Goal: Task Accomplishment & Management: Use online tool/utility

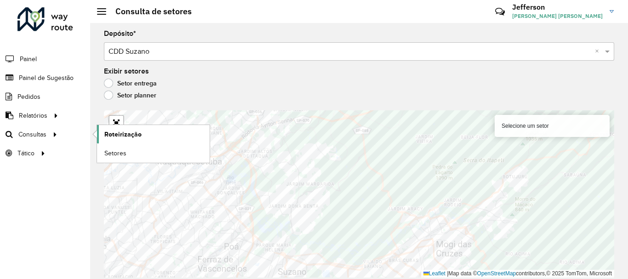
click at [123, 135] on span "Roteirização" at bounding box center [122, 135] width 37 height 10
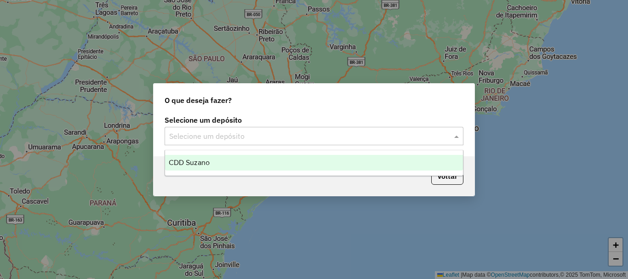
click at [457, 137] on span at bounding box center [458, 136] width 12 height 11
click at [386, 164] on div "CDD Suzano" at bounding box center [314, 163] width 298 height 16
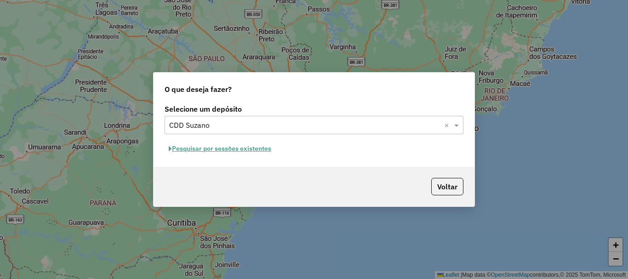
click at [236, 153] on button "Pesquisar por sessões existentes" at bounding box center [220, 149] width 111 height 14
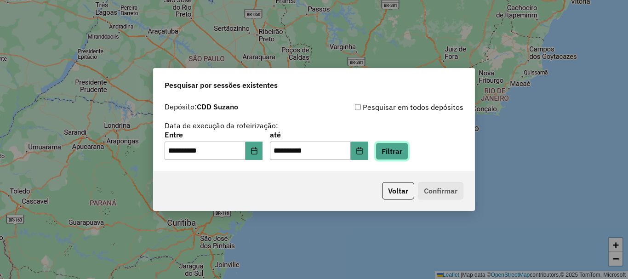
click at [409, 146] on button "Filtrar" at bounding box center [392, 151] width 33 height 17
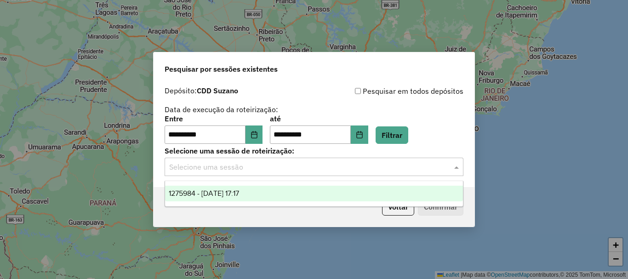
click at [409, 174] on div "Selecione uma sessão" at bounding box center [314, 167] width 299 height 18
click at [369, 192] on div "1275984 - 15/09/2025 17:17" at bounding box center [314, 194] width 298 height 16
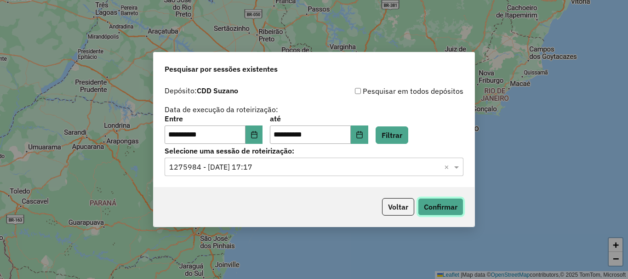
click at [432, 209] on button "Confirmar" at bounding box center [441, 206] width 46 height 17
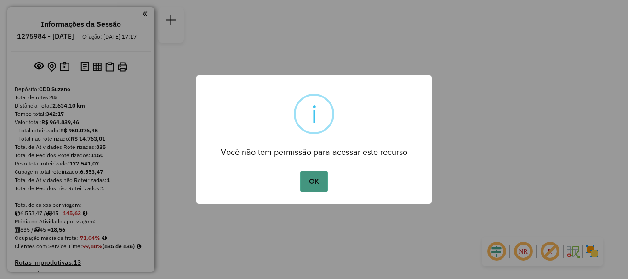
click at [314, 175] on button "OK" at bounding box center [313, 181] width 27 height 21
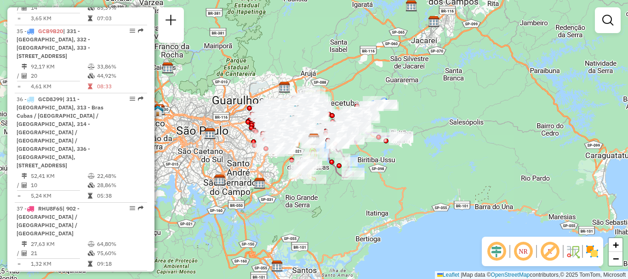
scroll to position [3031, 0]
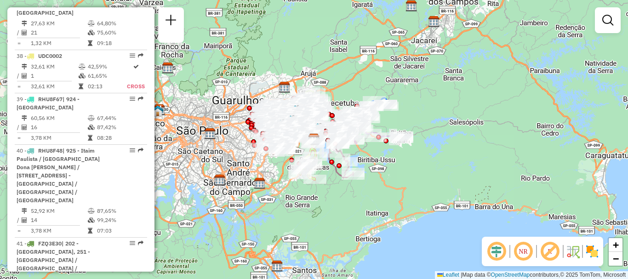
select select "**********"
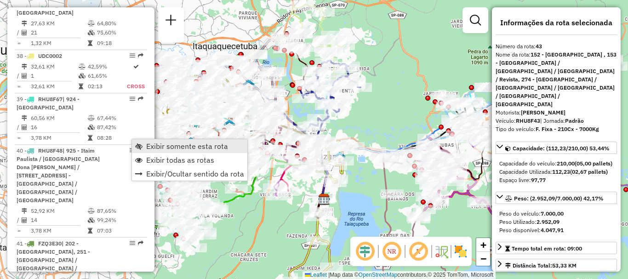
click at [173, 149] on span "Exibir somente esta rota" at bounding box center [187, 146] width 82 height 7
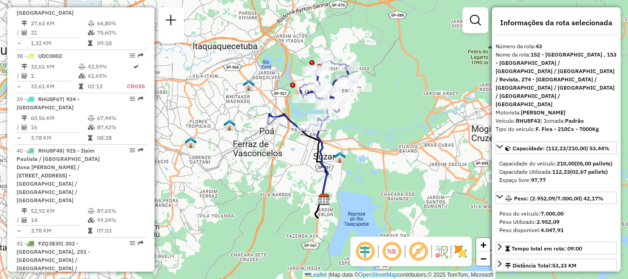
click at [349, 132] on div "Janela de atendimento Grade de atendimento Capacidade Transportadoras Veículos …" at bounding box center [314, 139] width 628 height 279
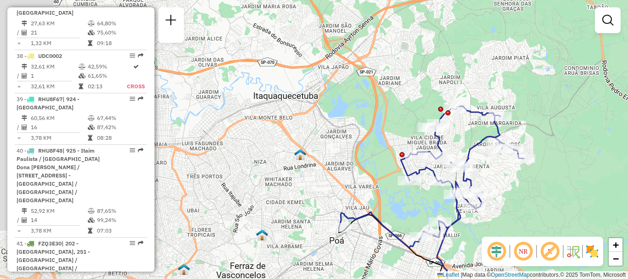
drag, startPoint x: 407, startPoint y: 81, endPoint x: 521, endPoint y: 174, distance: 147.2
click at [521, 174] on div "Janela de atendimento Grade de atendimento Capacidade Transportadoras Veículos …" at bounding box center [314, 139] width 628 height 279
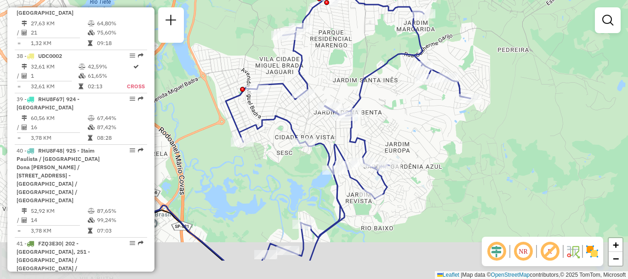
drag, startPoint x: 479, startPoint y: 156, endPoint x: 423, endPoint y: 110, distance: 72.2
click at [423, 110] on div "Janela de atendimento Grade de atendimento Capacidade Transportadoras Veículos …" at bounding box center [314, 139] width 628 height 279
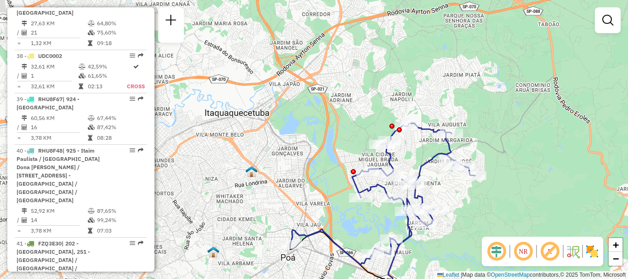
drag, startPoint x: 415, startPoint y: 118, endPoint x: 443, endPoint y: 190, distance: 77.1
click at [443, 190] on div "Janela de atendimento Grade de atendimento Capacidade Transportadoras Veículos …" at bounding box center [314, 139] width 628 height 279
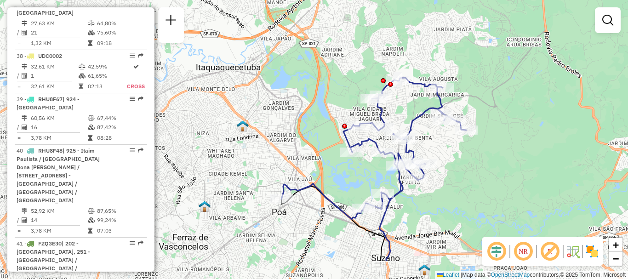
drag, startPoint x: 294, startPoint y: 133, endPoint x: 289, endPoint y: 144, distance: 12.1
click at [293, 127] on div "Janela de atendimento Grade de atendimento Capacidade Transportadoras Veículos …" at bounding box center [314, 139] width 628 height 279
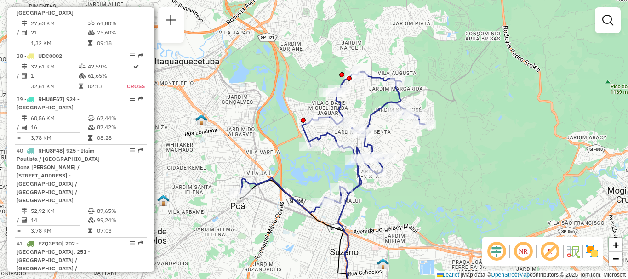
drag, startPoint x: 341, startPoint y: 217, endPoint x: 298, endPoint y: 236, distance: 47.6
click at [298, 236] on div "Janela de atendimento Grade de atendimento Capacidade Transportadoras Veículos …" at bounding box center [314, 139] width 628 height 279
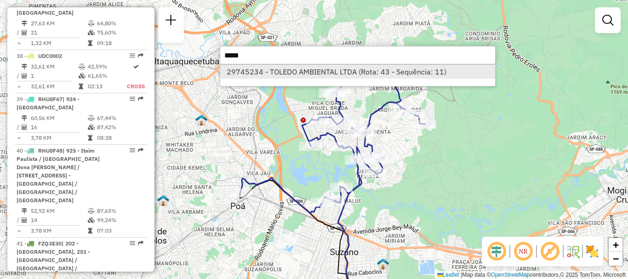
type input "*****"
click at [330, 76] on li "29745234 - TOLEDO AMBIENTAL LTDA (Rota: 43 - Sequência: 11)" at bounding box center [357, 72] width 275 height 14
select select "**********"
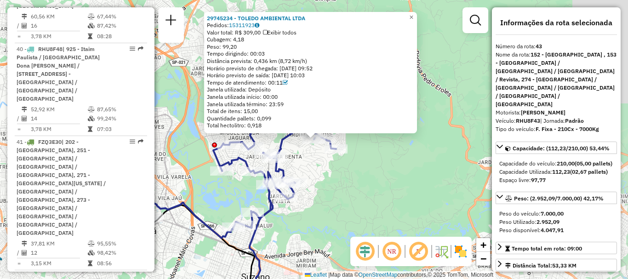
scroll to position [3158, 0]
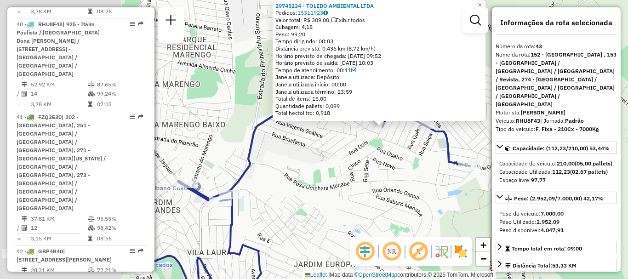
drag, startPoint x: 279, startPoint y: 145, endPoint x: 489, endPoint y: 220, distance: 222.8
click at [489, 220] on div "29745234 - TOLEDO AMBIENTAL LTDA Pedidos: 15311923 Valor total: R$ 309,00 Exibi…" at bounding box center [314, 139] width 628 height 279
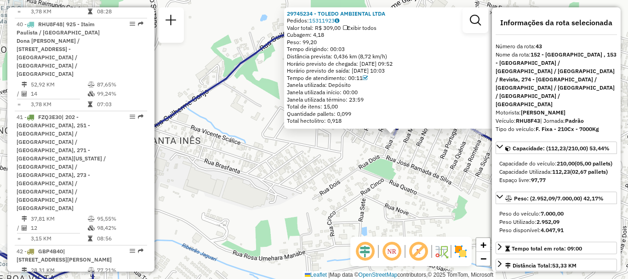
drag, startPoint x: 370, startPoint y: 144, endPoint x: 417, endPoint y: 196, distance: 70.0
click at [417, 196] on div "29745234 - TOLEDO AMBIENTAL LTDA Pedidos: 15311923 Valor total: R$ 309,00 Exibi…" at bounding box center [314, 139] width 628 height 279
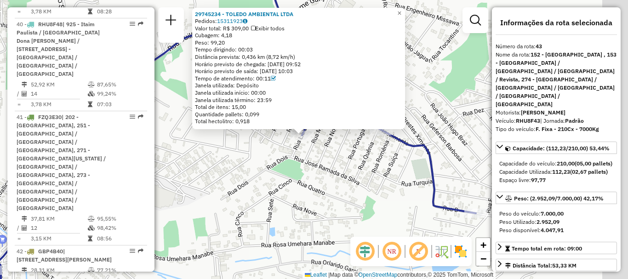
drag, startPoint x: 438, startPoint y: 175, endPoint x: 333, endPoint y: 161, distance: 106.7
click at [333, 161] on div "29745234 - TOLEDO AMBIENTAL LTDA Pedidos: 15311923 Valor total: R$ 309,00 Exibi…" at bounding box center [314, 139] width 628 height 279
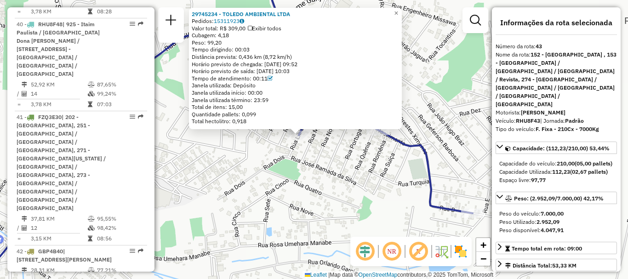
click at [361, 162] on div "29745234 - TOLEDO AMBIENTAL LTDA Pedidos: 15311923 Valor total: R$ 309,00 Exibi…" at bounding box center [314, 139] width 628 height 279
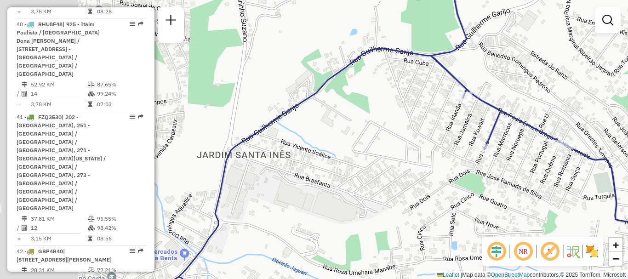
drag, startPoint x: 330, startPoint y: 167, endPoint x: 515, endPoint y: 181, distance: 185.9
click at [515, 181] on div "Janela de atendimento Grade de atendimento Capacidade Transportadoras Veículos …" at bounding box center [314, 139] width 628 height 279
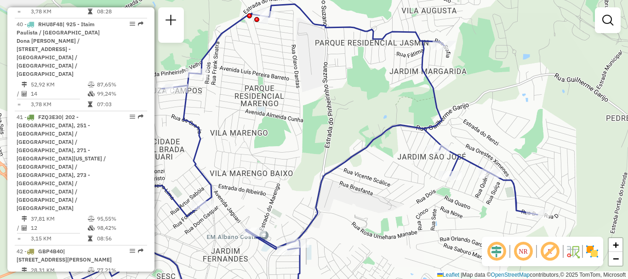
drag, startPoint x: 524, startPoint y: 128, endPoint x: 474, endPoint y: 141, distance: 51.4
click at [474, 141] on div "Janela de atendimento Grade de atendimento Capacidade Transportadoras Veículos …" at bounding box center [314, 139] width 628 height 279
select select "**********"
